Goal: Task Accomplishment & Management: Use online tool/utility

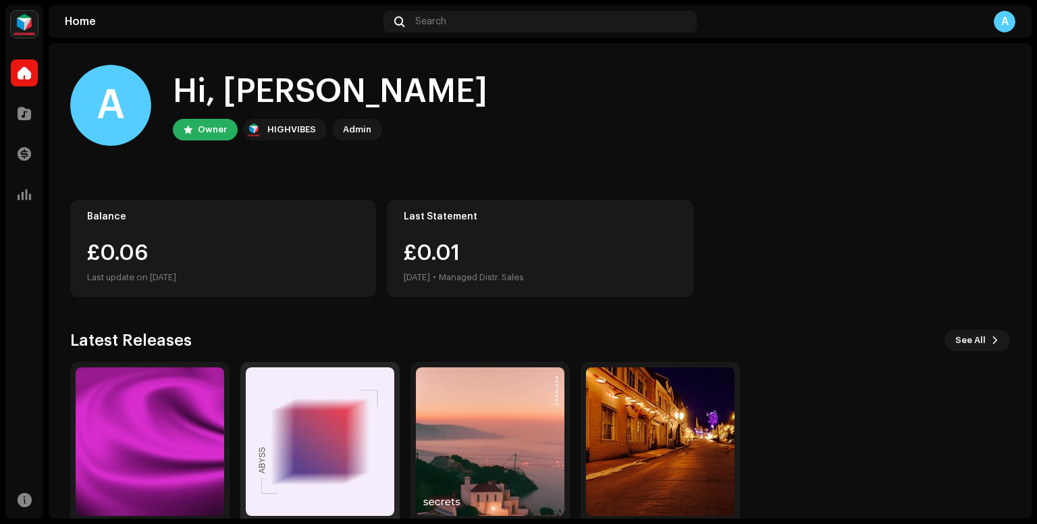
click at [351, 399] on img at bounding box center [320, 441] width 149 height 149
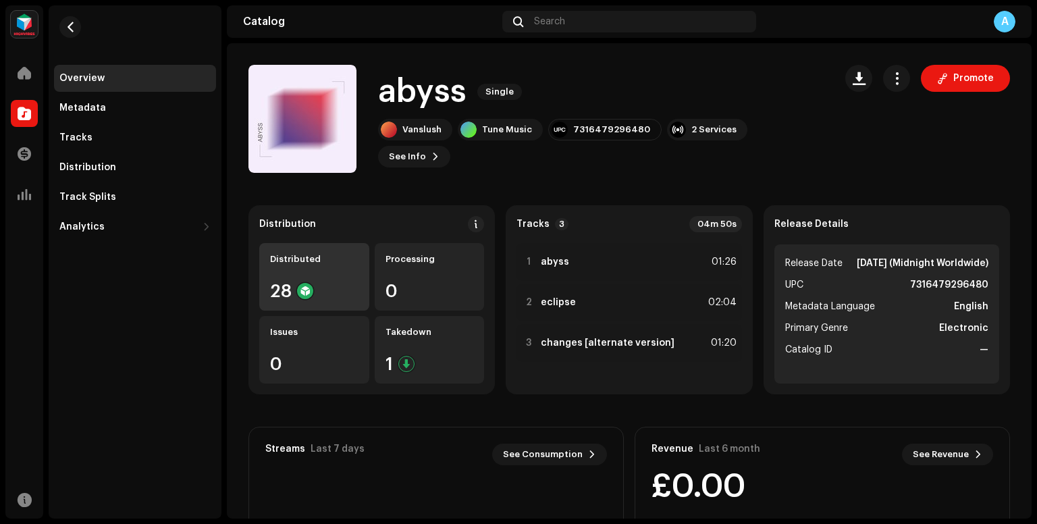
click at [319, 280] on div "Distributed 28" at bounding box center [314, 277] width 110 height 68
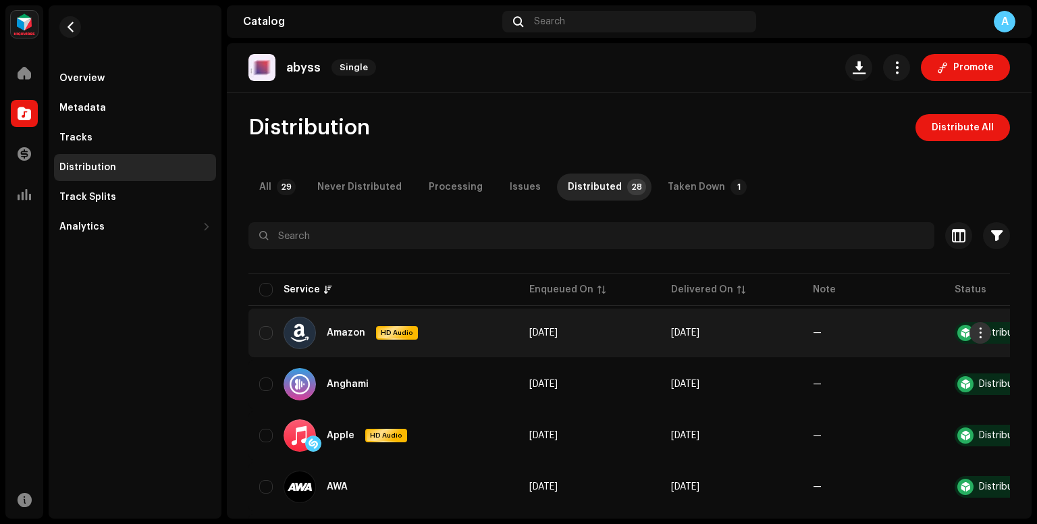
click at [980, 329] on span "button" at bounding box center [980, 332] width 10 height 11
click at [891, 367] on span "Distribute" at bounding box center [878, 362] width 48 height 11
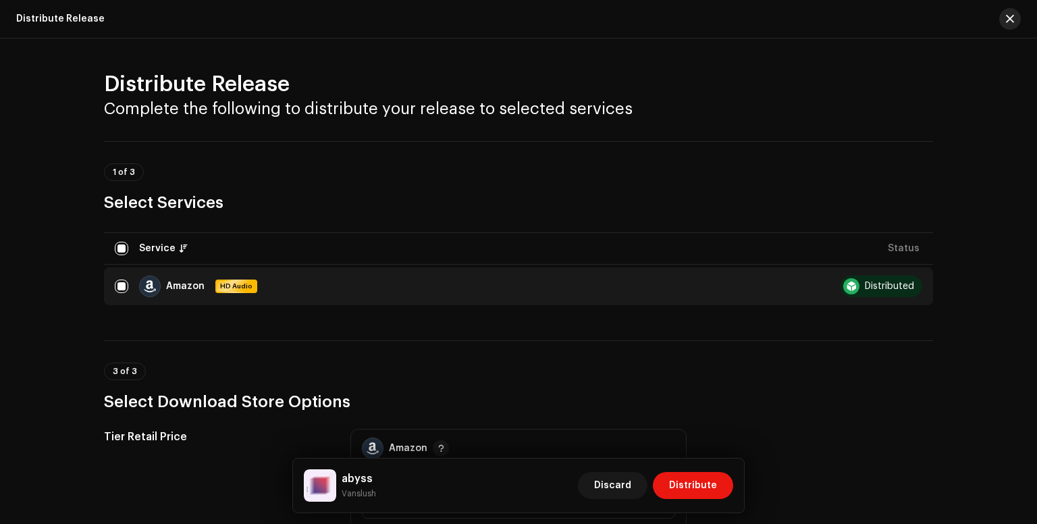
click at [1007, 15] on span "button" at bounding box center [1010, 19] width 8 height 11
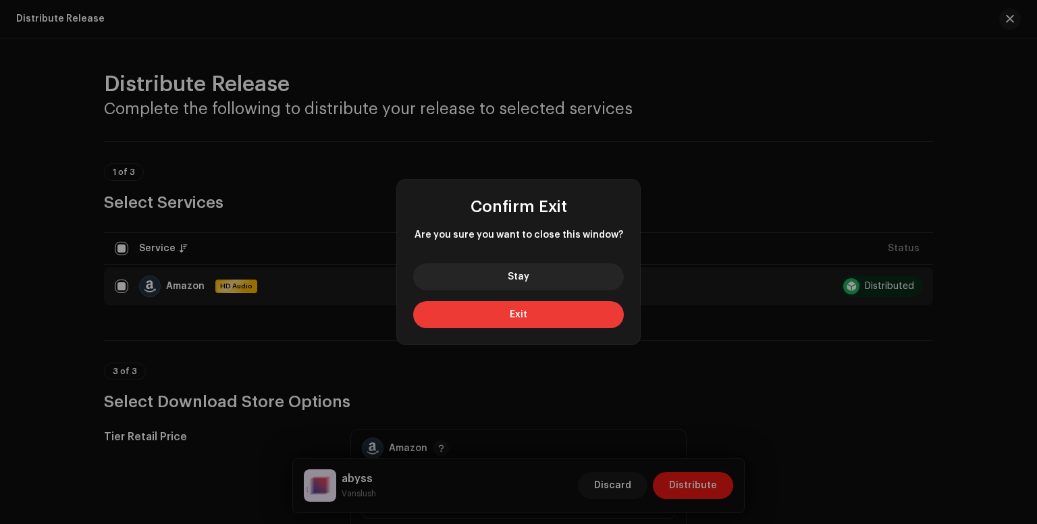
click at [490, 311] on button "Exit" at bounding box center [518, 314] width 211 height 27
